Goal: Book appointment/travel/reservation

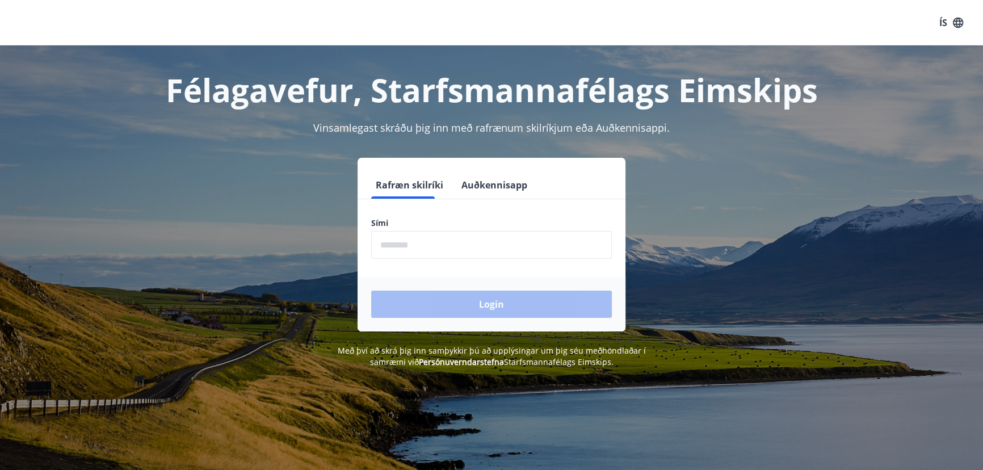
click at [490, 181] on button "Auðkennisapp" at bounding box center [494, 184] width 75 height 27
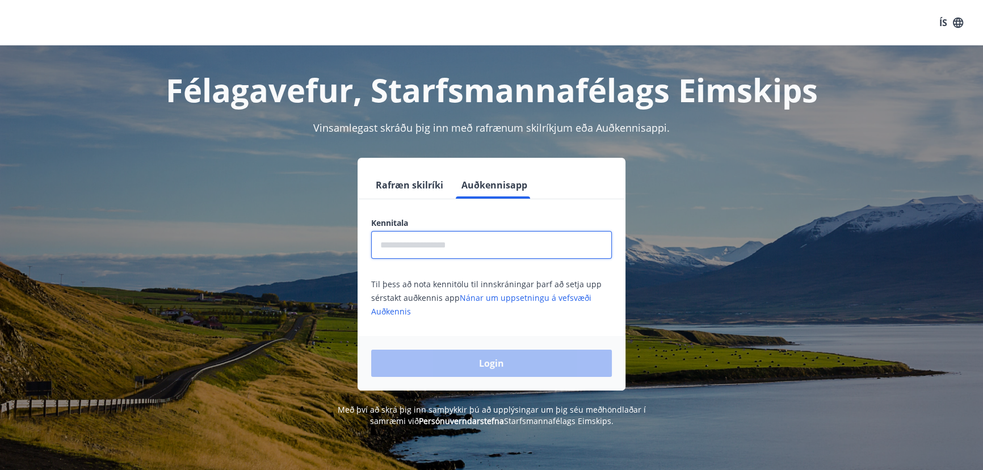
click at [469, 243] on input "text" at bounding box center [491, 245] width 241 height 28
type input "**********"
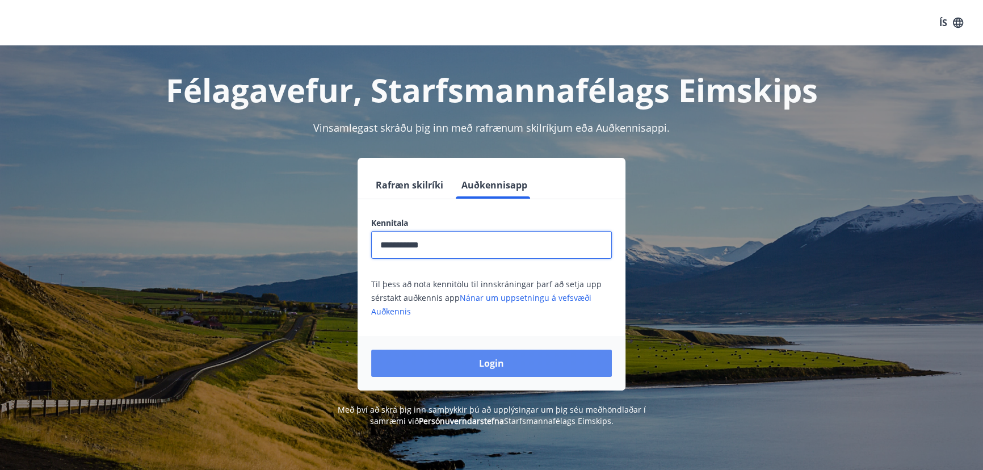
click at [491, 366] on button "Login" at bounding box center [491, 362] width 241 height 27
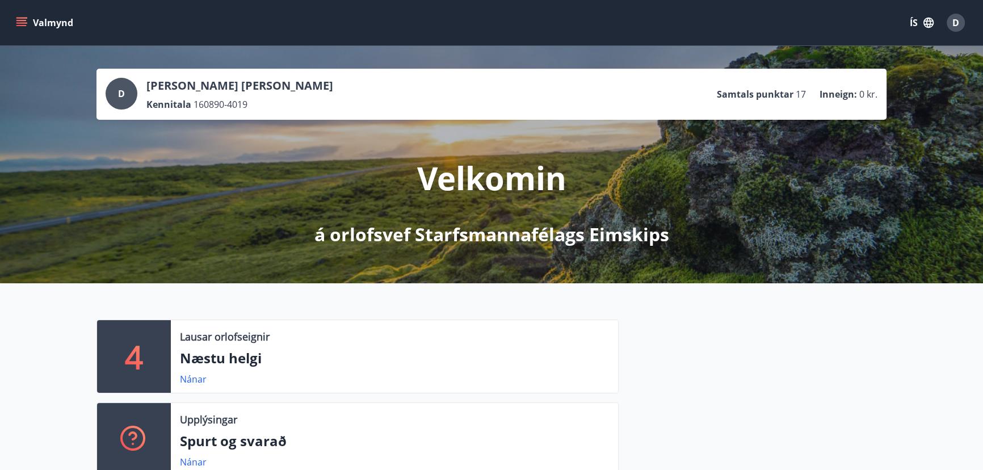
click at [21, 21] on icon "menu" at bounding box center [21, 22] width 11 height 11
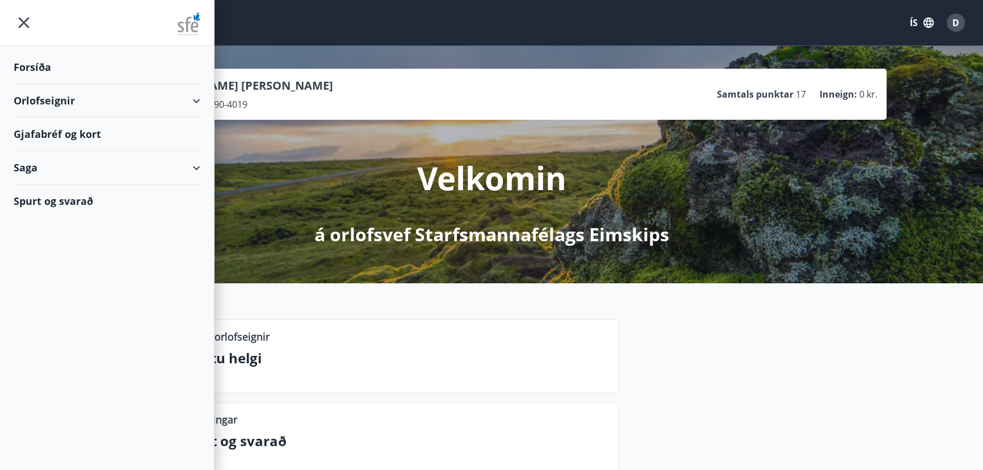
click at [49, 102] on div "Orlofseignir" at bounding box center [107, 100] width 187 height 33
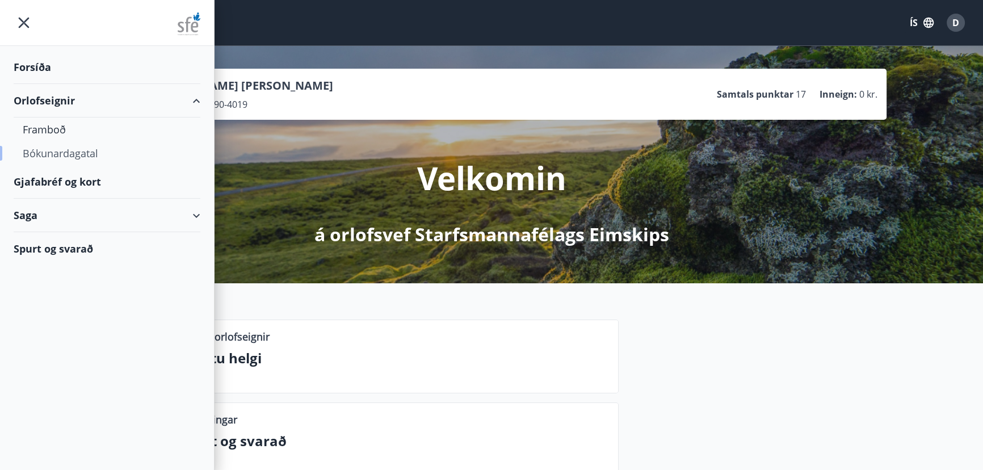
click at [62, 152] on div "Bókunardagatal" at bounding box center [107, 153] width 168 height 24
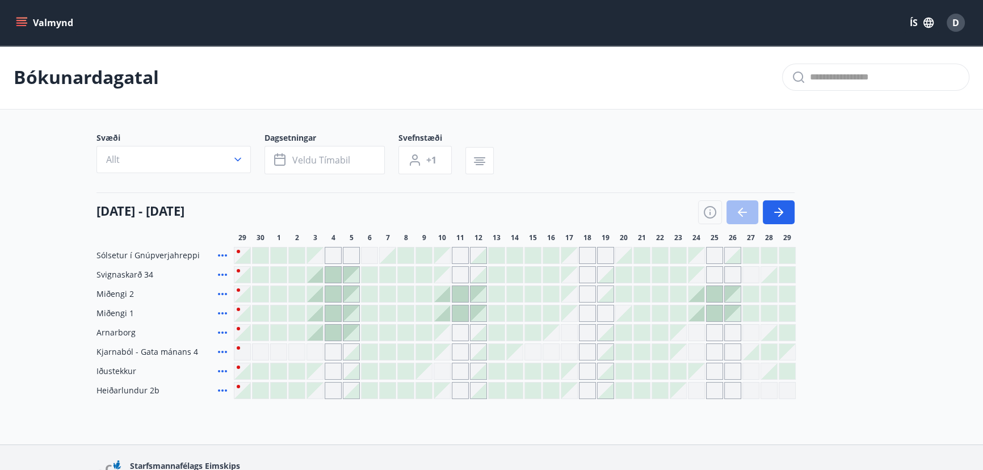
click at [297, 310] on div at bounding box center [297, 313] width 16 height 16
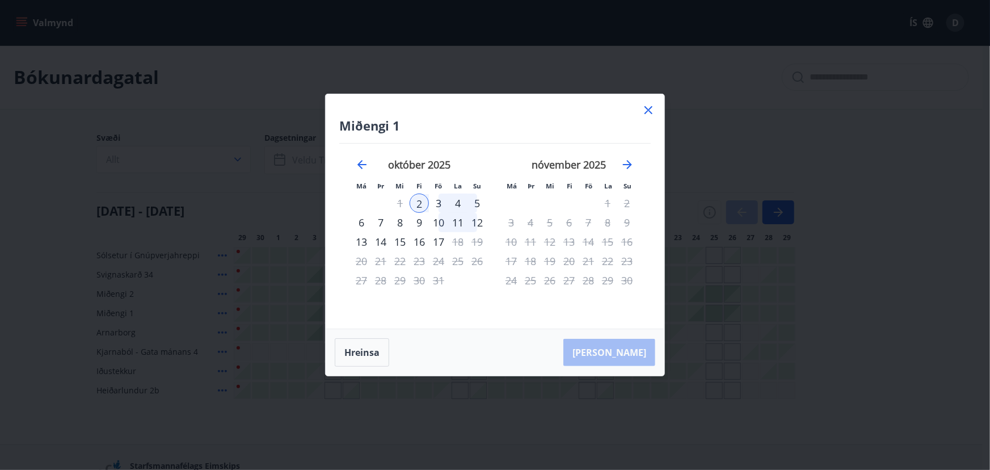
click at [419, 202] on div "2" at bounding box center [419, 202] width 19 height 19
click at [480, 203] on div "5" at bounding box center [476, 202] width 19 height 19
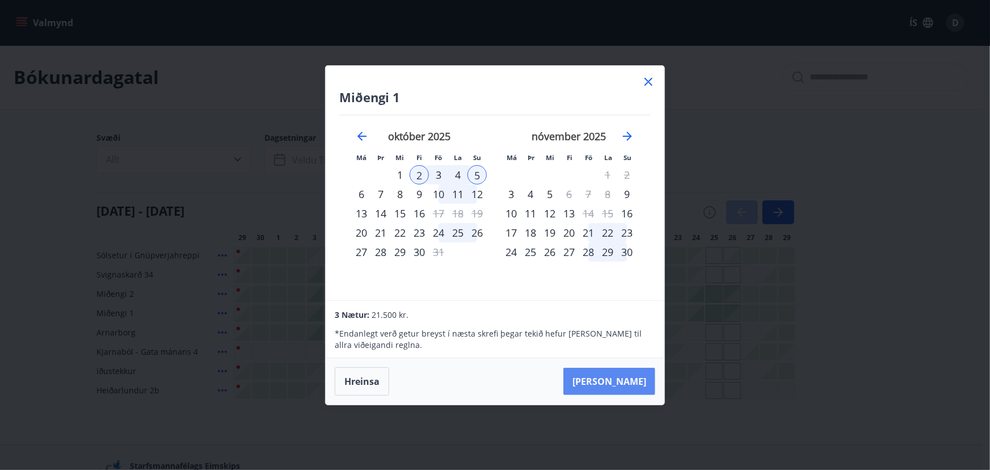
click at [636, 378] on button "Taka Frá" at bounding box center [609, 381] width 92 height 27
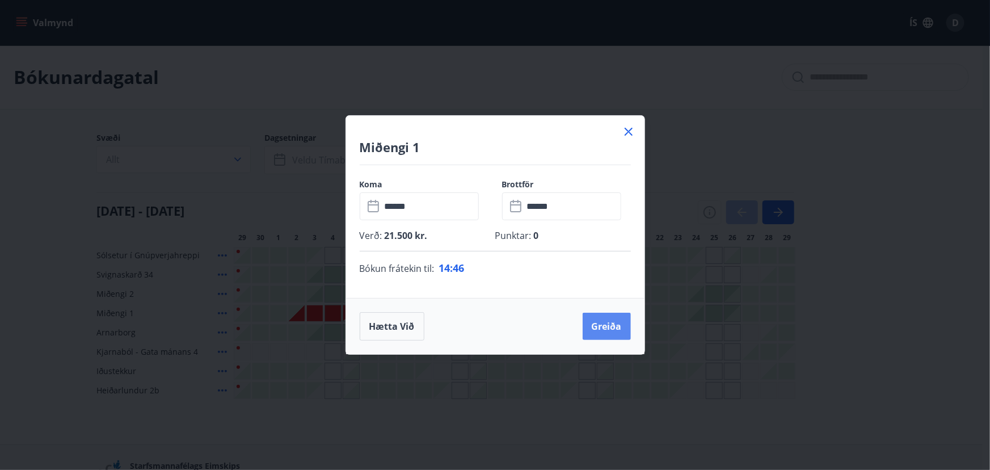
click at [613, 323] on button "Greiða" at bounding box center [607, 326] width 48 height 27
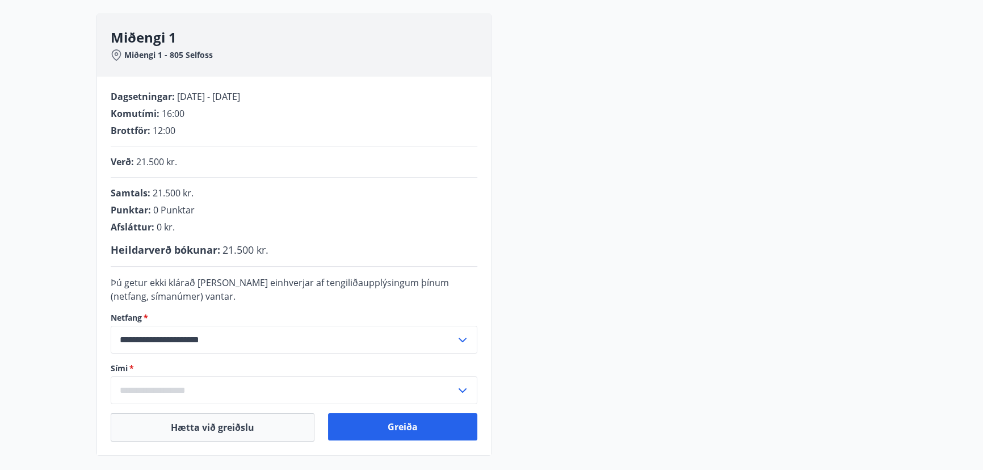
scroll to position [206, 0]
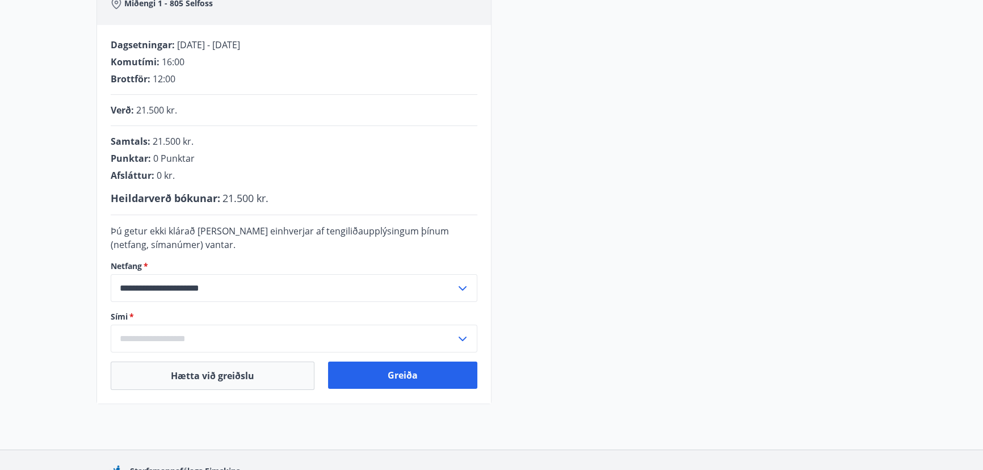
click at [224, 340] on input "text" at bounding box center [283, 338] width 345 height 28
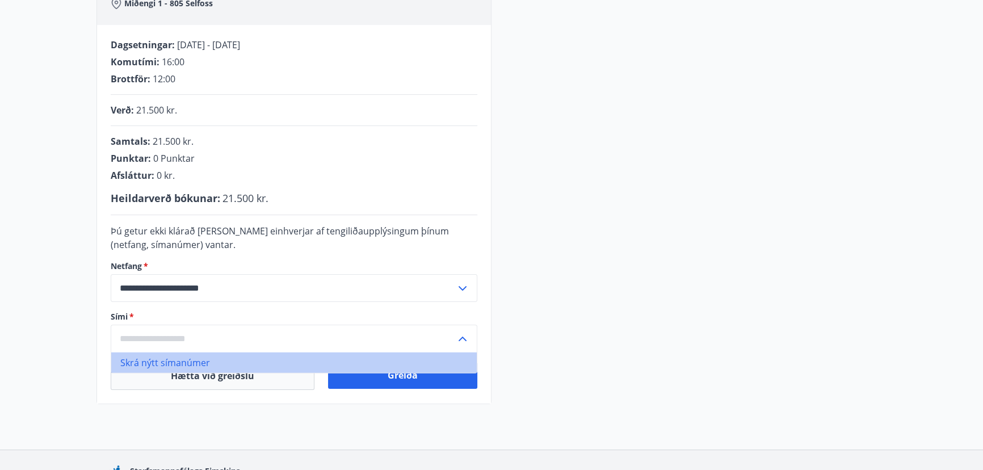
click at [179, 357] on li "Skrá nýtt símanúmer" at bounding box center [293, 362] width 365 height 20
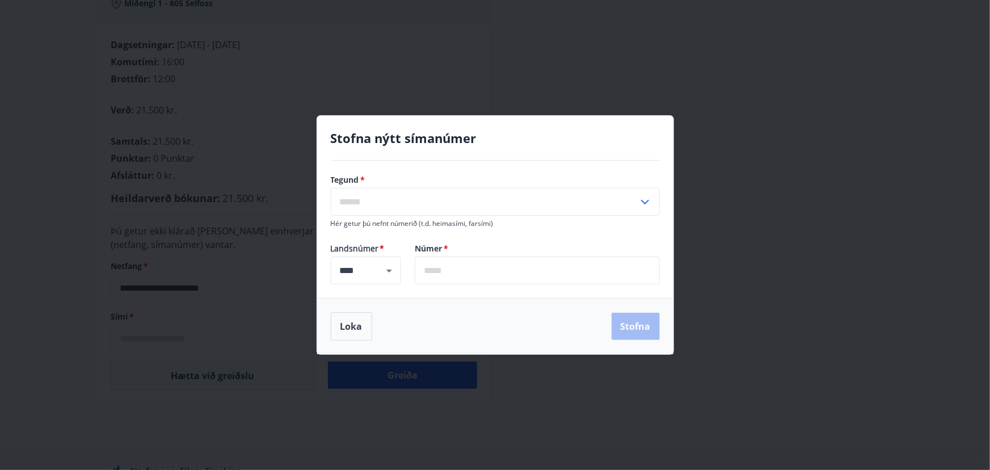
click at [370, 204] on input "text" at bounding box center [484, 202] width 307 height 28
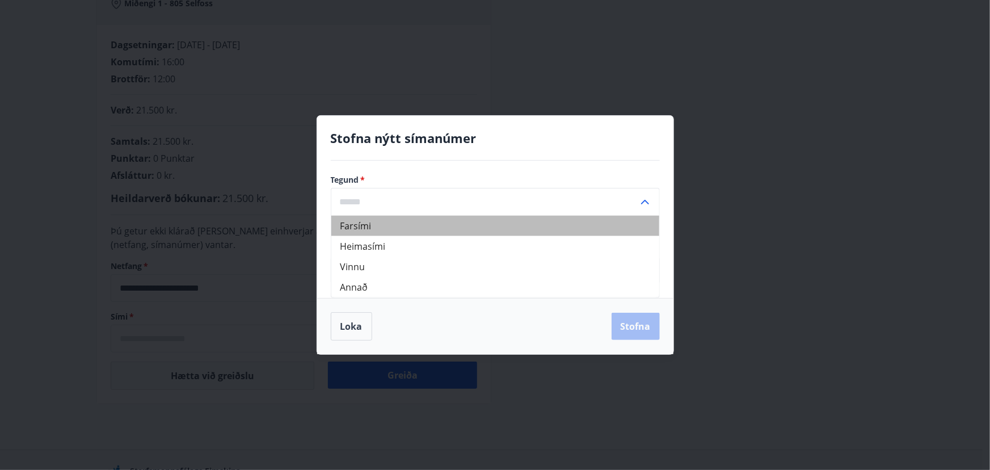
click at [363, 223] on li "Farsími" at bounding box center [495, 226] width 328 height 20
type input "*******"
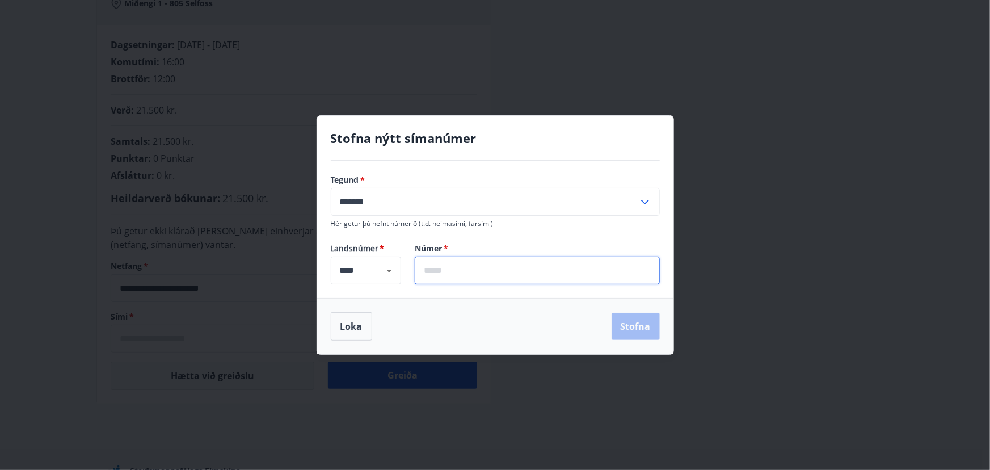
click at [441, 271] on input "text" at bounding box center [537, 270] width 245 height 28
type input "*******"
click at [643, 325] on button "Stofna" at bounding box center [636, 326] width 48 height 27
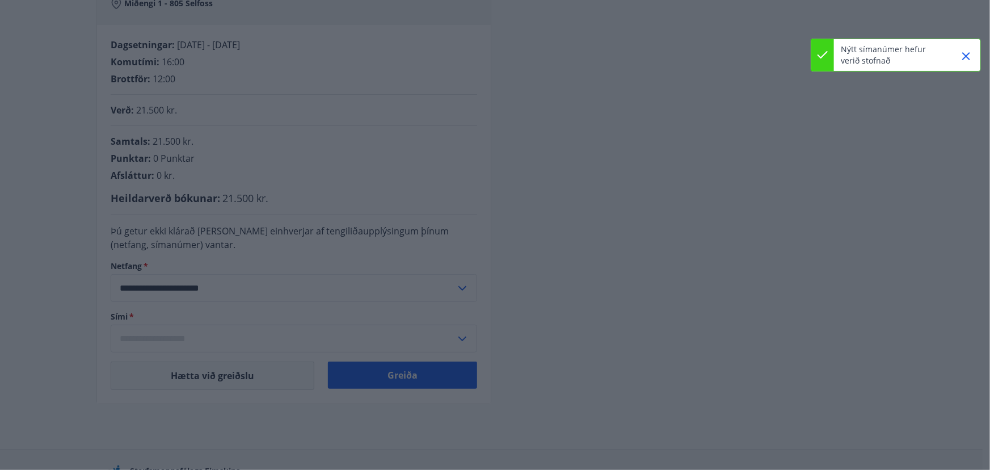
type input "**********"
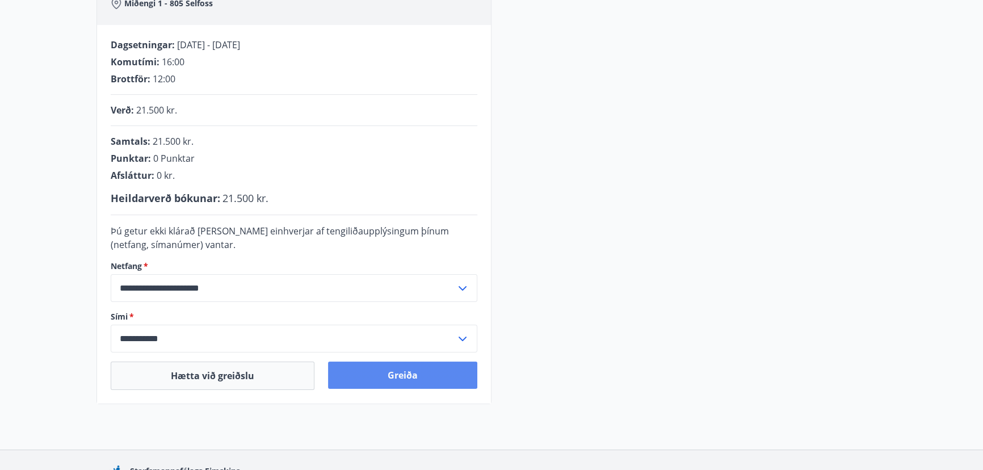
click at [394, 370] on button "Greiða" at bounding box center [402, 374] width 149 height 27
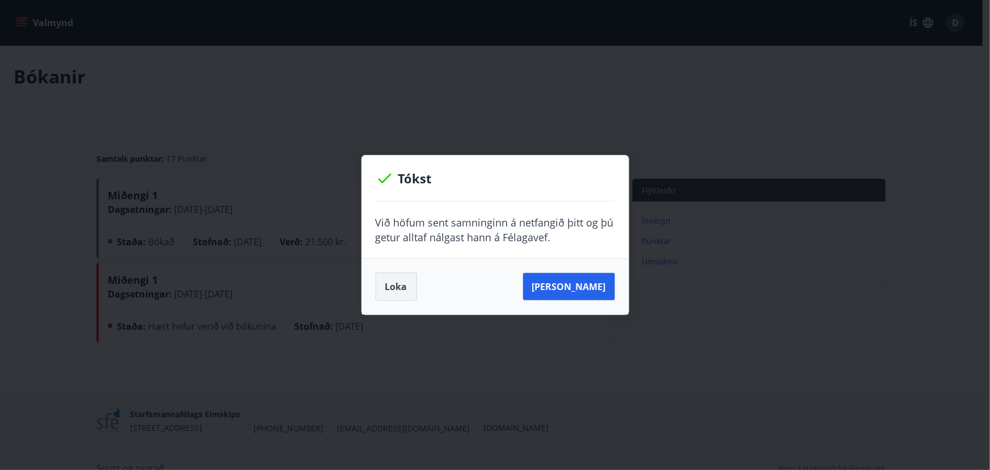
click at [406, 281] on button "Loka" at bounding box center [396, 286] width 41 height 28
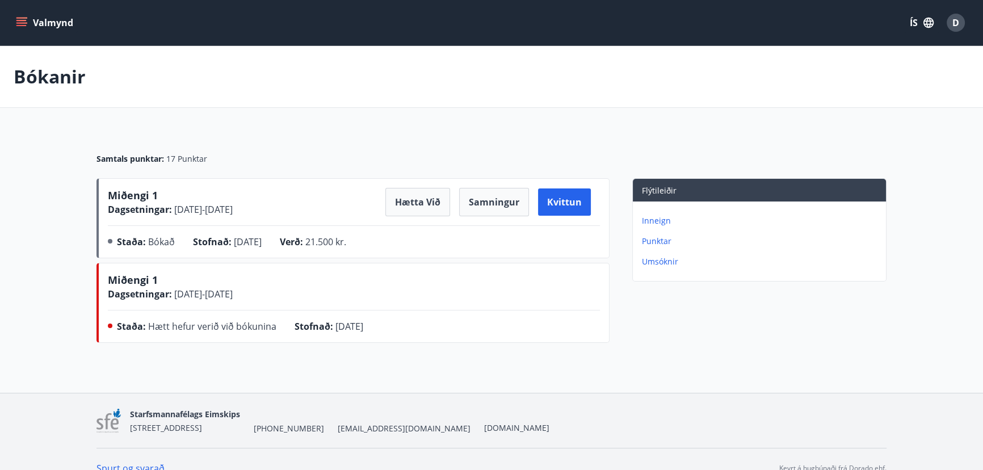
click at [26, 13] on button "Valmynd" at bounding box center [46, 22] width 64 height 20
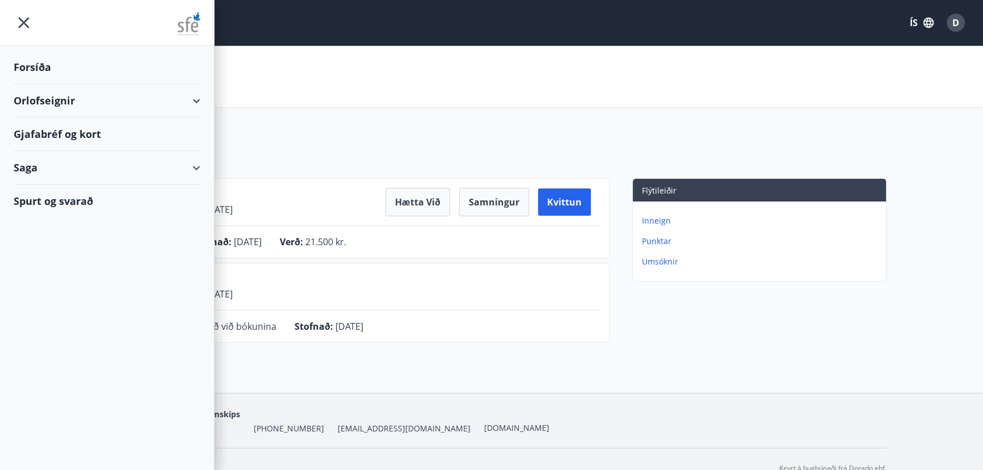
click at [48, 96] on div "Orlofseignir" at bounding box center [107, 100] width 187 height 33
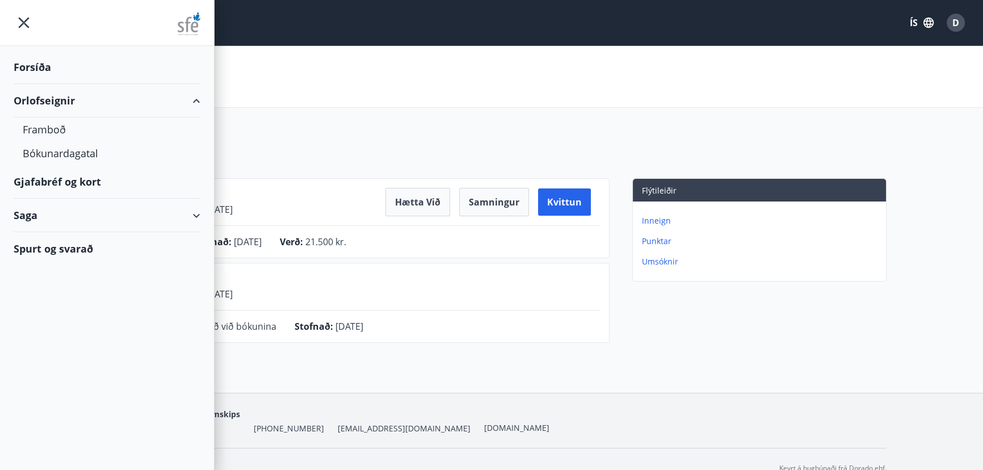
click at [43, 68] on div "Forsíða" at bounding box center [107, 66] width 187 height 33
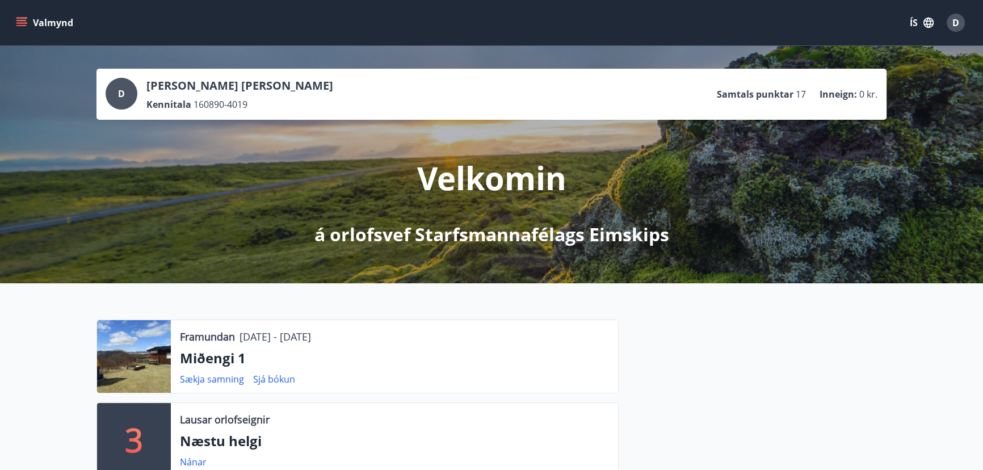
click at [129, 351] on div at bounding box center [134, 356] width 74 height 73
click at [267, 376] on link "Sjá bókun" at bounding box center [274, 379] width 42 height 12
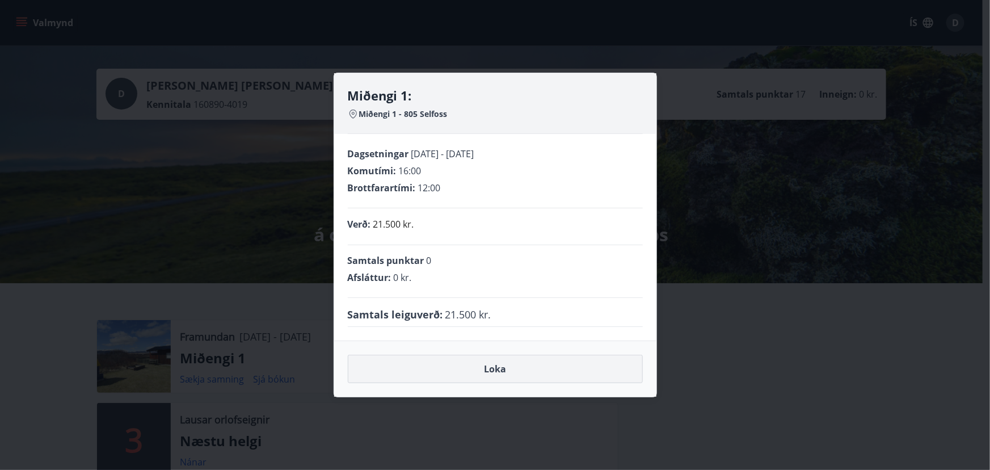
click at [467, 365] on button "Loka" at bounding box center [495, 369] width 295 height 28
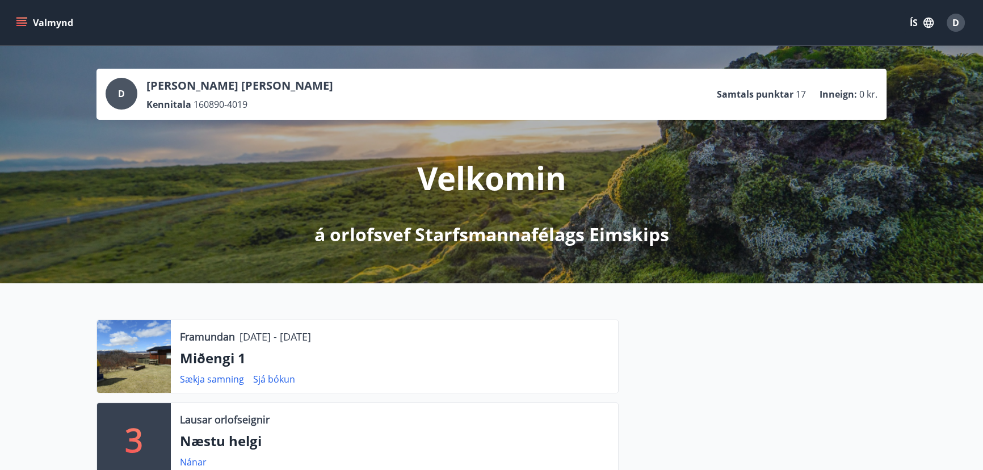
click at [18, 23] on icon "menu" at bounding box center [22, 22] width 12 height 1
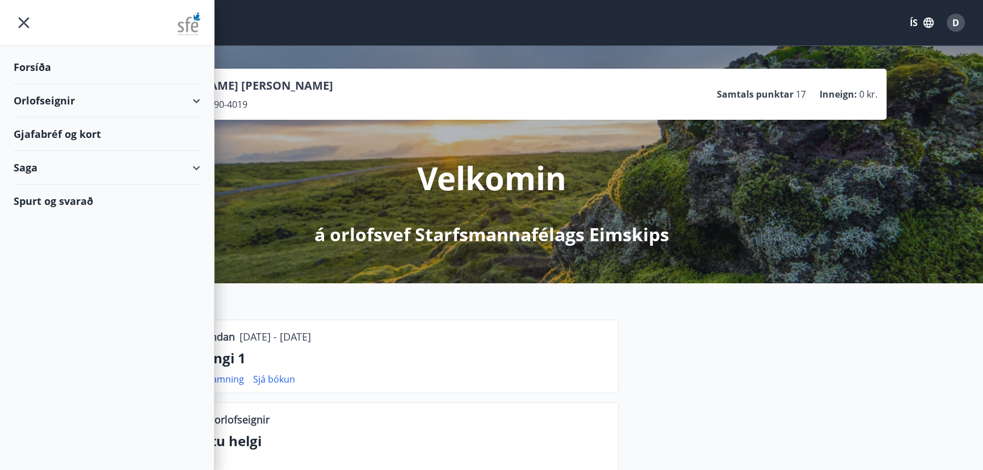
click at [47, 97] on div "Orlofseignir" at bounding box center [107, 100] width 187 height 33
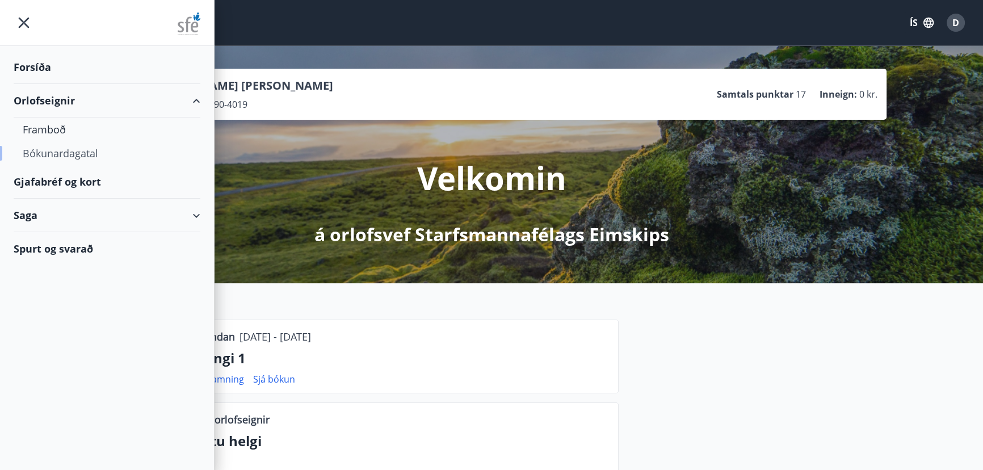
click at [68, 152] on div "Bókunardagatal" at bounding box center [107, 153] width 168 height 24
